Goal: Information Seeking & Learning: Learn about a topic

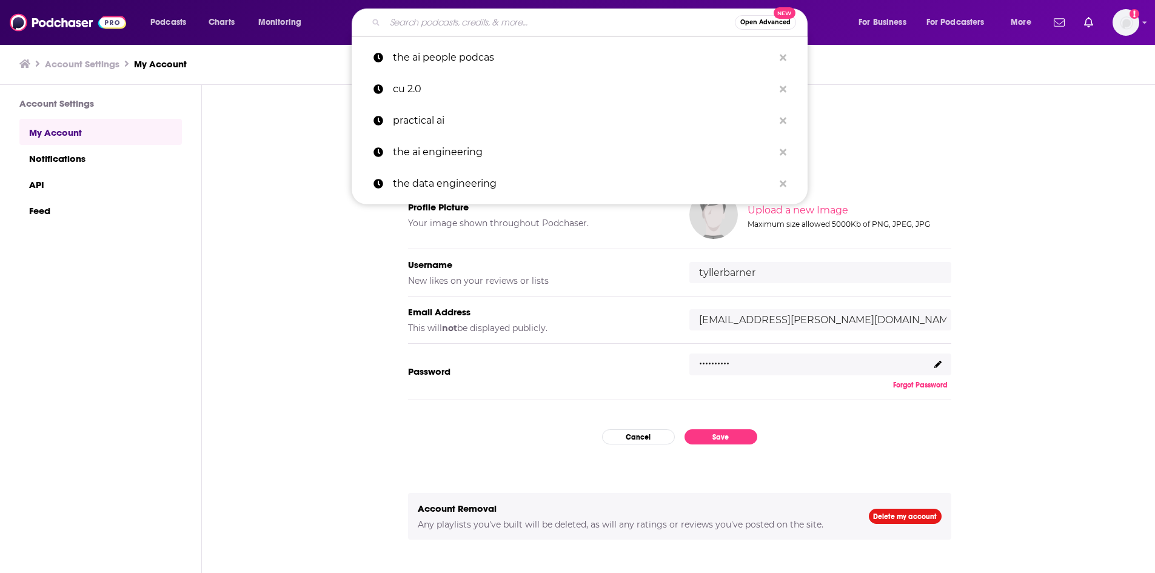
click at [515, 21] on input "Search podcasts, credits, & more..." at bounding box center [560, 22] width 350 height 19
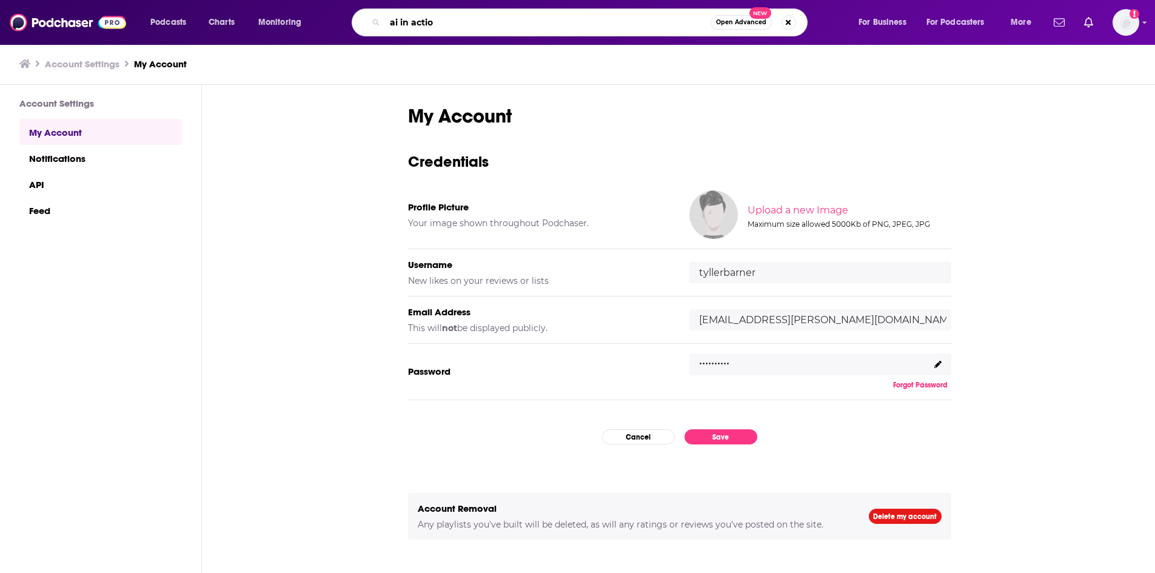
type input "ai in action"
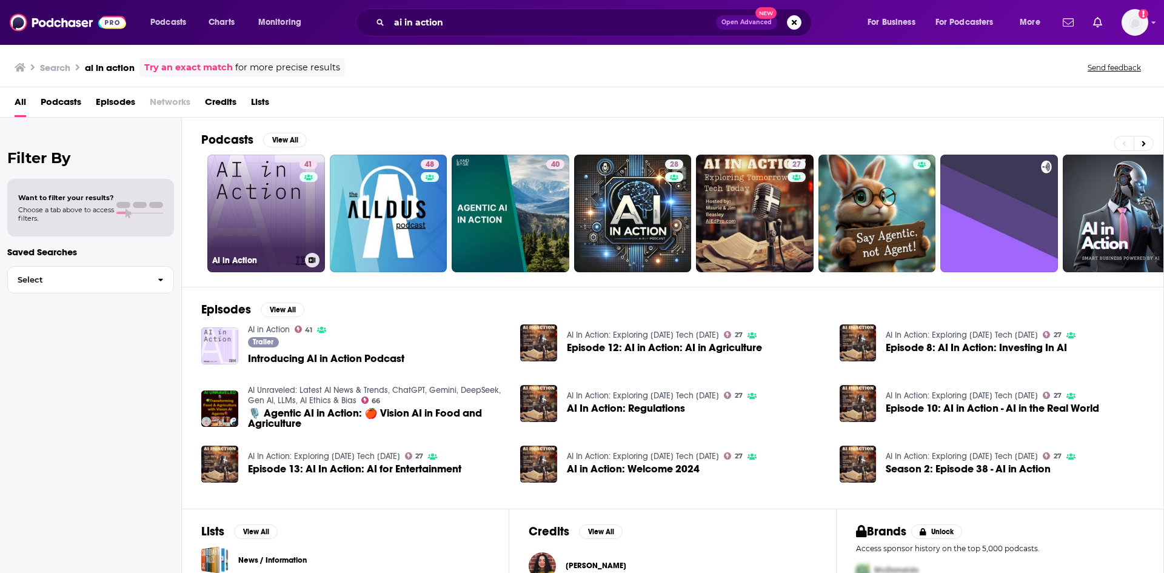
click at [283, 190] on link "41 AI in Action" at bounding box center [266, 214] width 118 height 118
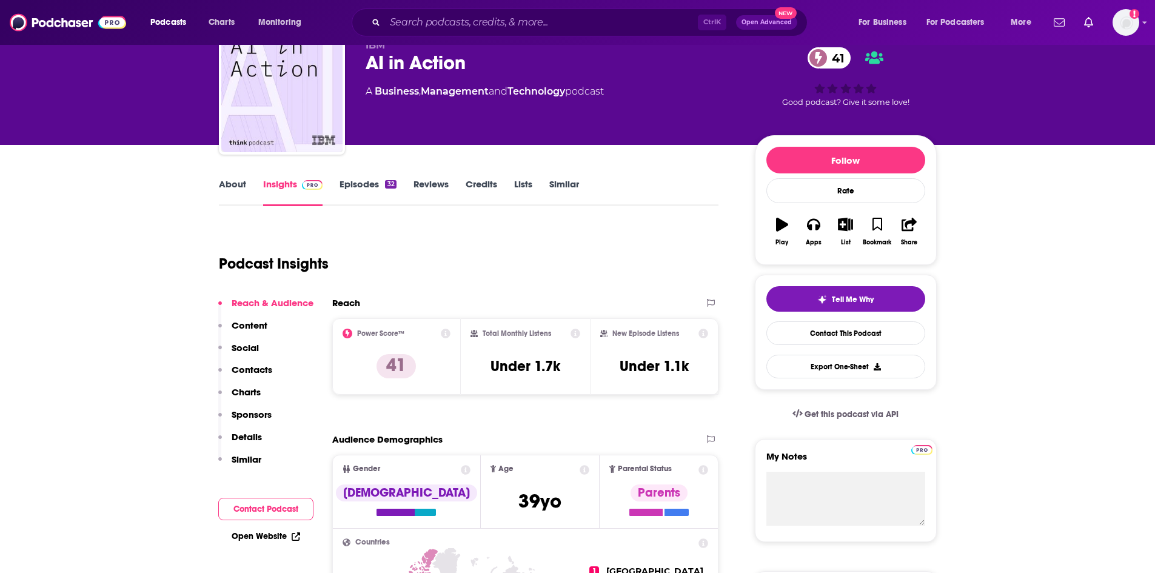
scroll to position [61, 0]
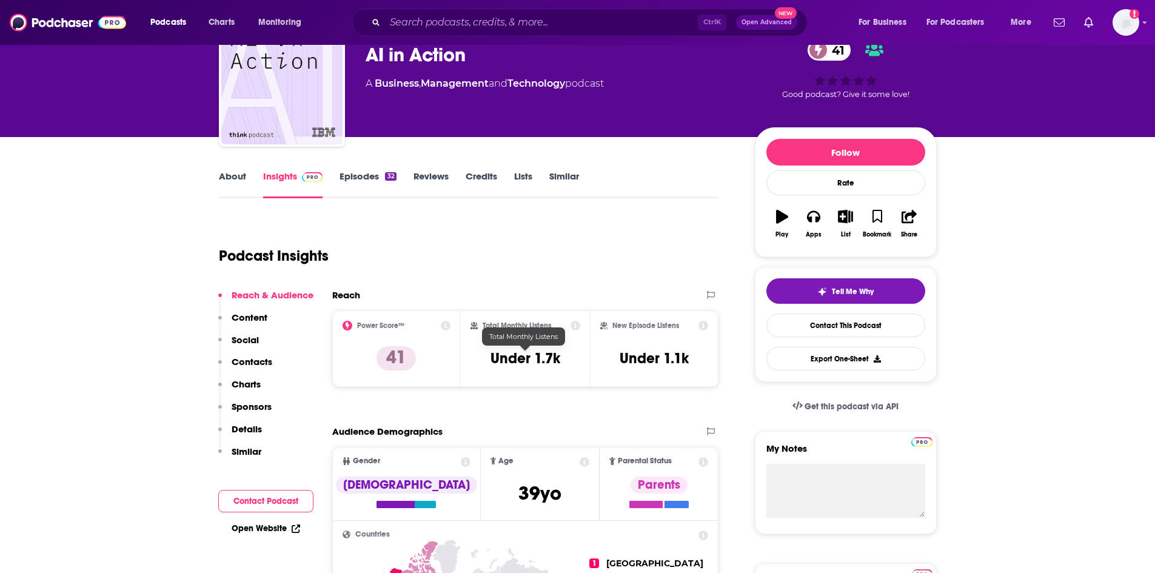
click at [526, 359] on h3 "Under 1.7k" at bounding box center [525, 358] width 70 height 18
copy div "Under 1.7k"
click at [534, 362] on h3 "Under 1.7k" at bounding box center [525, 358] width 70 height 18
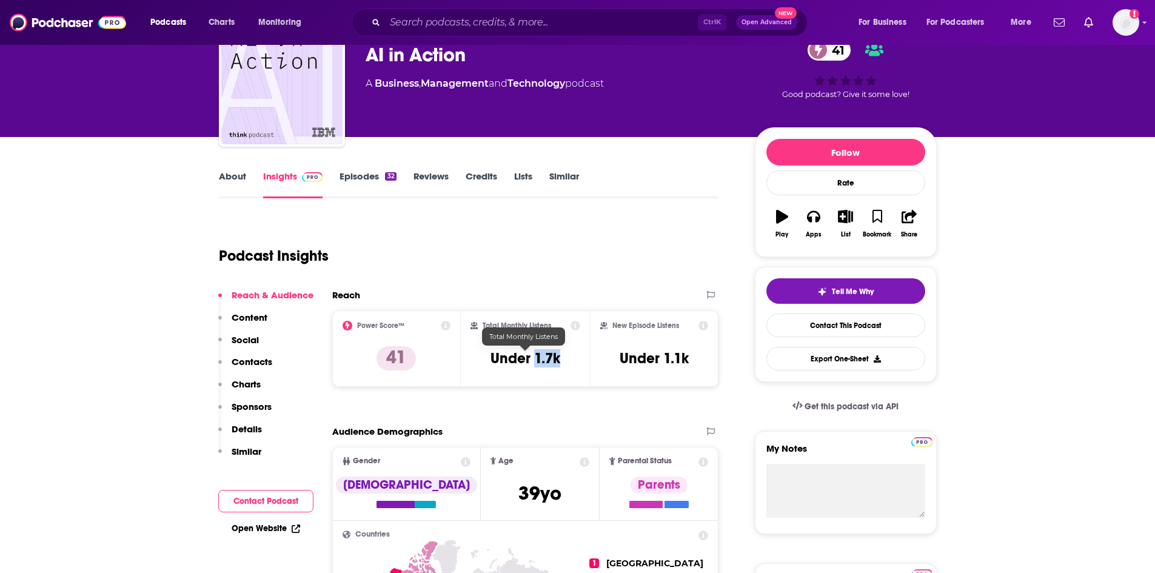
drag, startPoint x: 559, startPoint y: 361, endPoint x: 533, endPoint y: 362, distance: 26.1
click at [533, 362] on h3 "Under 1.7k" at bounding box center [525, 358] width 70 height 18
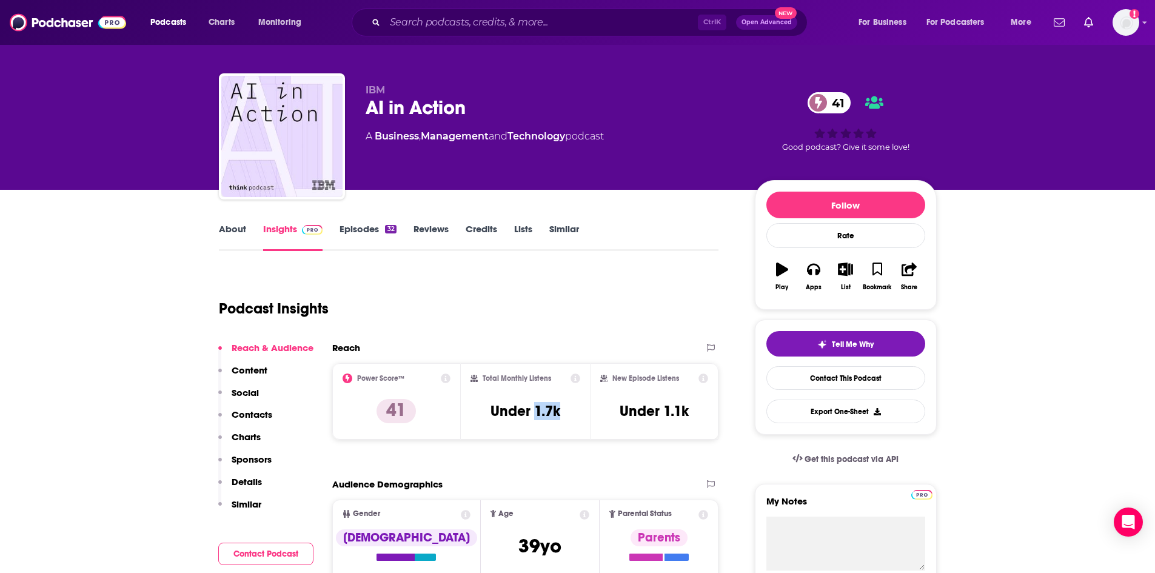
scroll to position [0, 0]
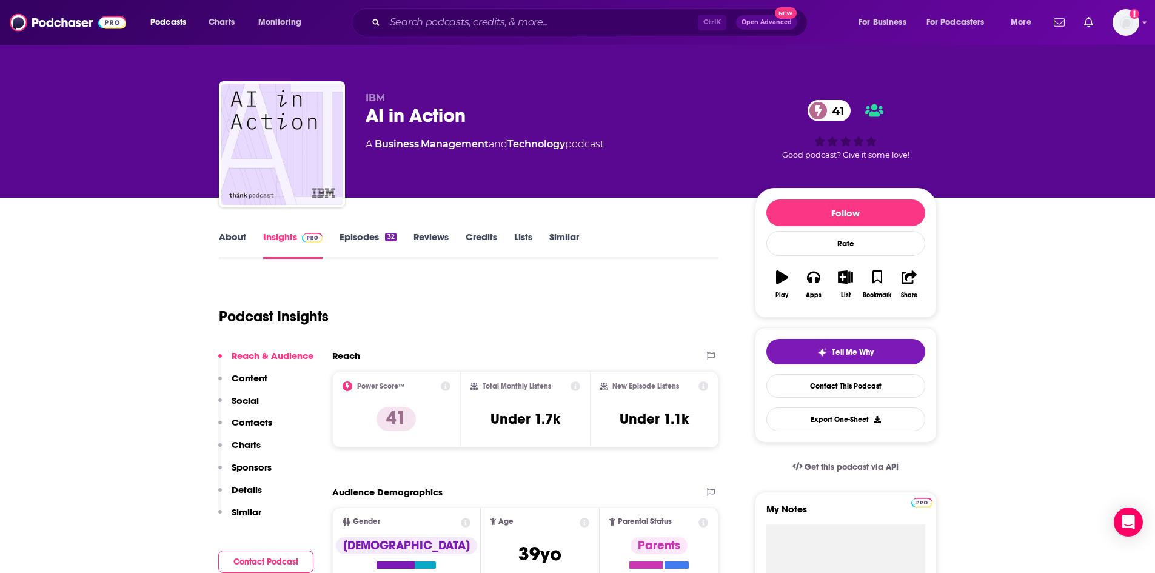
click at [446, 112] on div "AI in Action 41" at bounding box center [551, 116] width 370 height 24
copy div "AI in Action 41"
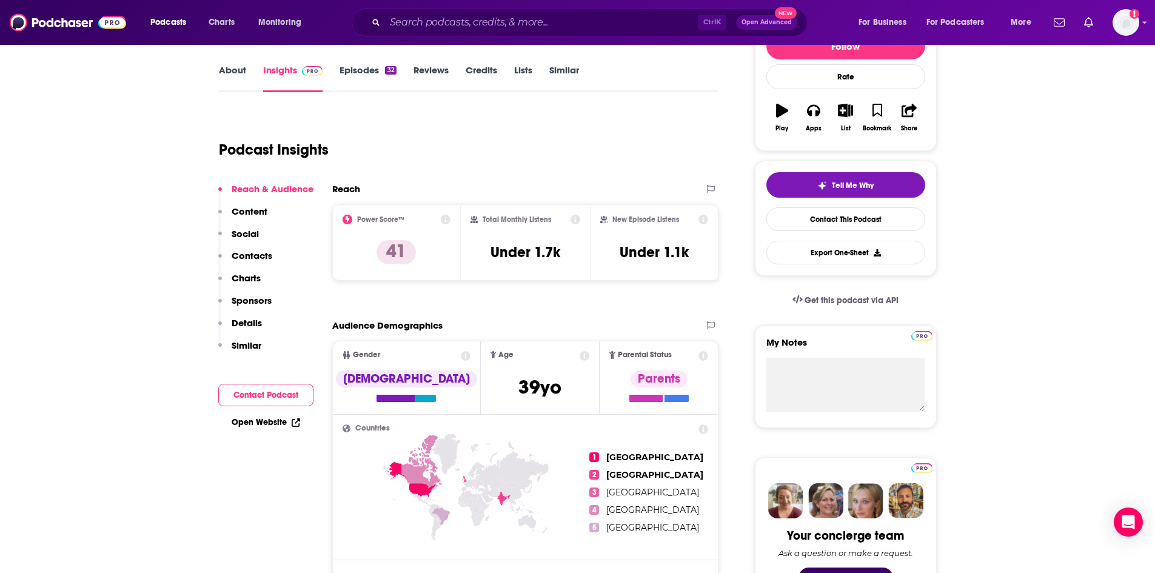
scroll to position [182, 0]
